Goal: Task Accomplishment & Management: Use online tool/utility

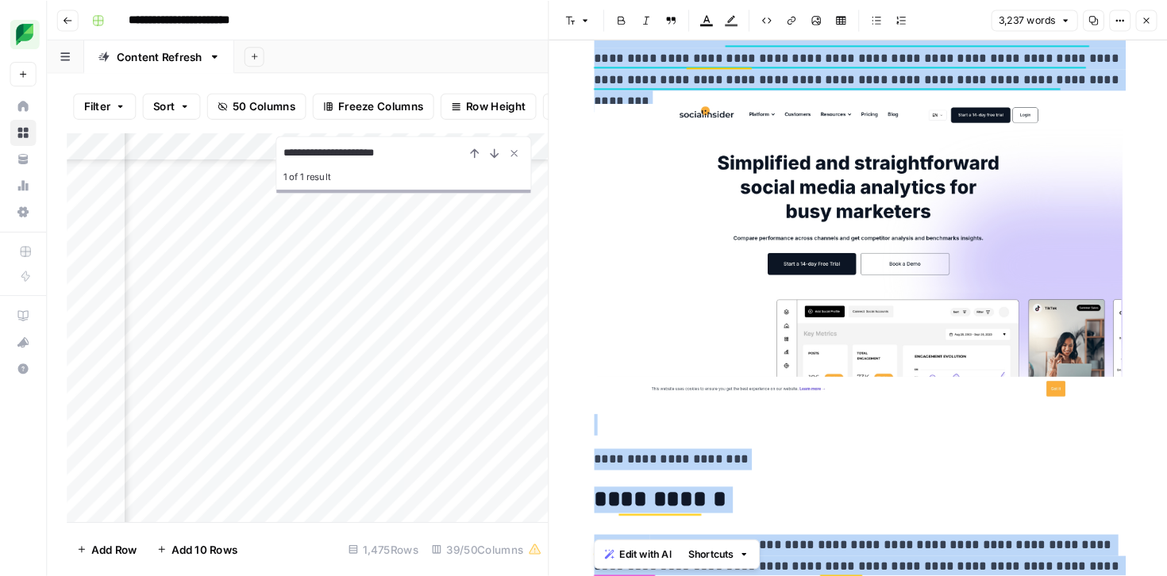
scroll to position [5408, 803]
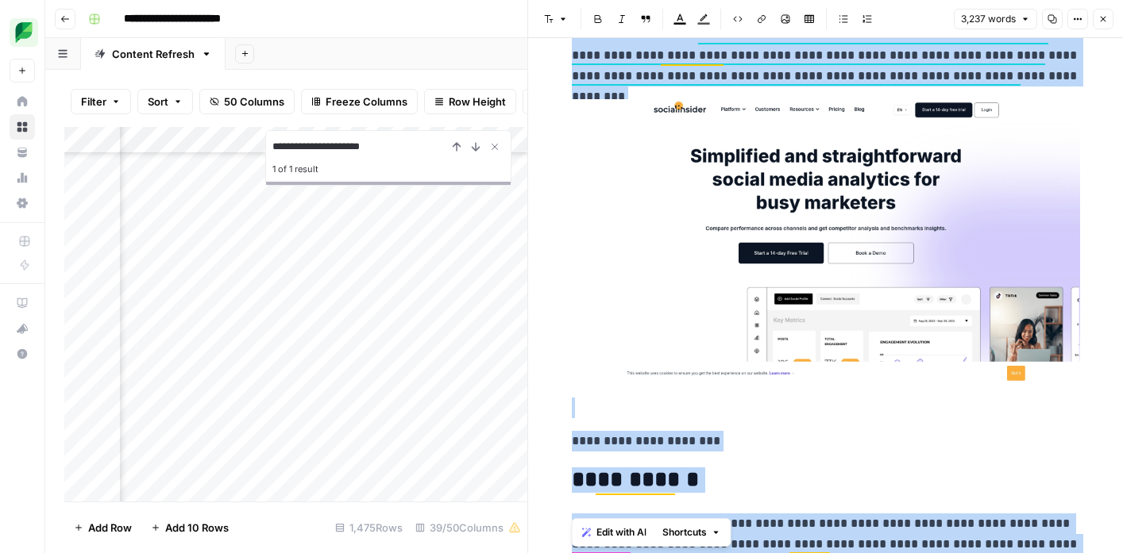
click at [313, 376] on div "Add Column" at bounding box center [295, 314] width 463 height 375
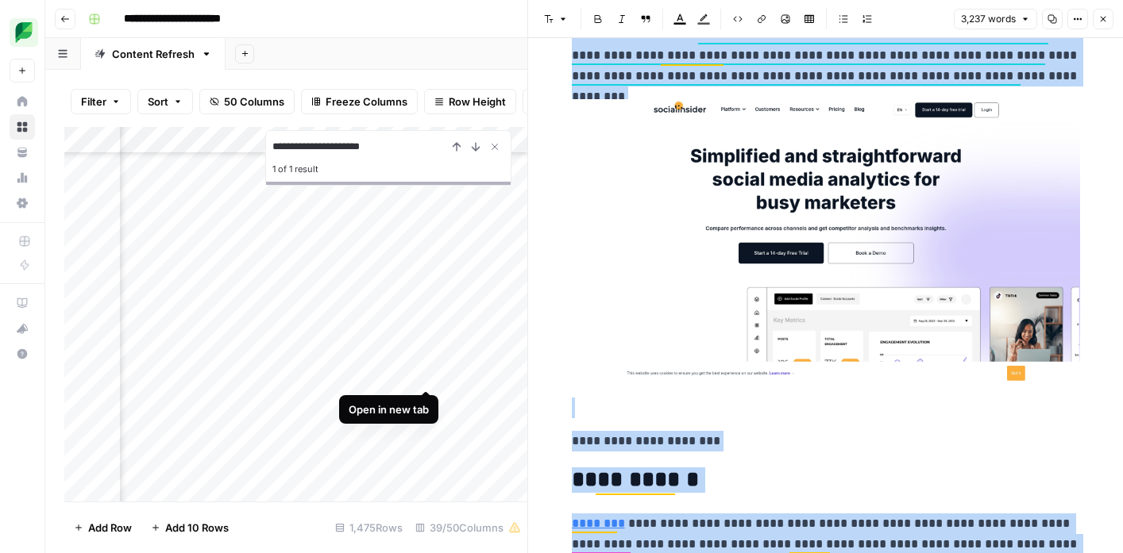
click at [430, 372] on div "Add Column" at bounding box center [295, 314] width 463 height 375
click at [1101, 22] on icon "button" at bounding box center [1103, 19] width 10 height 10
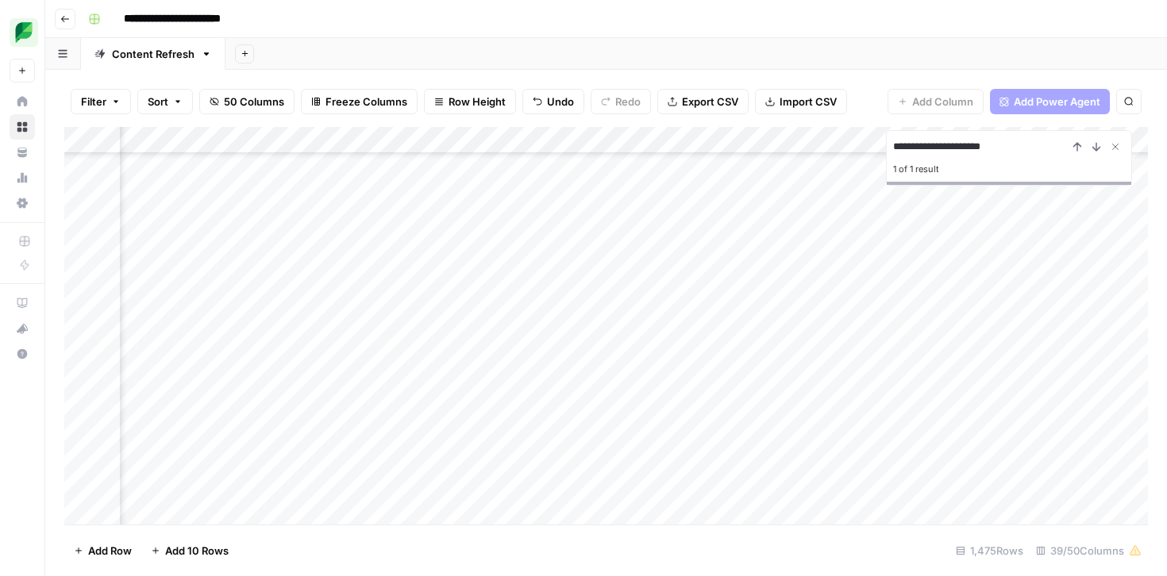
scroll to position [5408, 1156]
click at [584, 376] on div "Add Column" at bounding box center [606, 326] width 1084 height 398
click at [713, 374] on div "Add Column" at bounding box center [606, 326] width 1084 height 398
click at [711, 372] on div "Add Column" at bounding box center [606, 326] width 1084 height 398
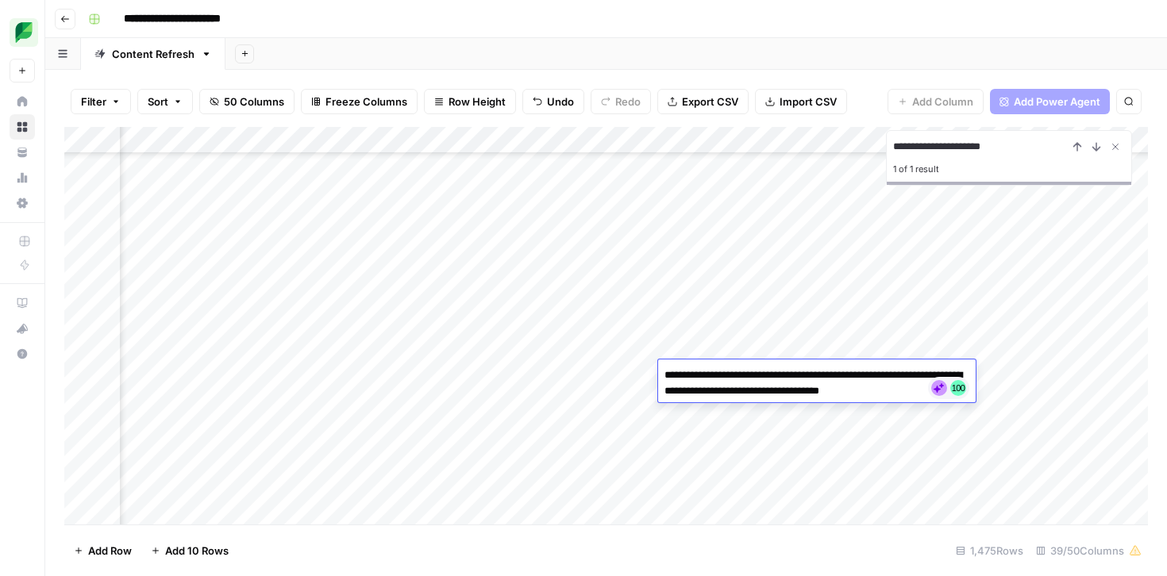
click at [711, 372] on textarea "**********" at bounding box center [817, 383] width 318 height 38
